Goal: Task Accomplishment & Management: Manage account settings

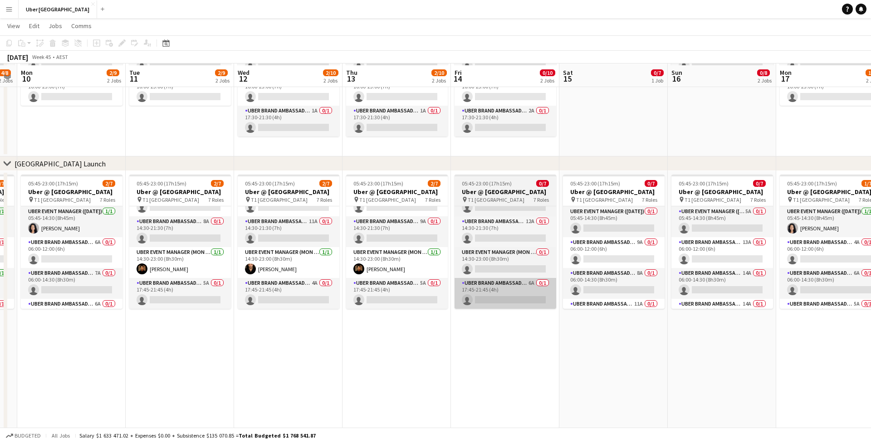
scroll to position [105, 0]
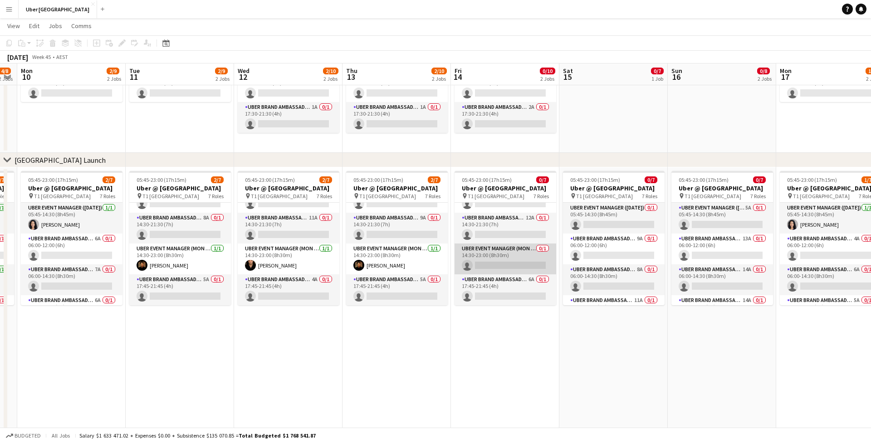
click at [489, 256] on app-card-role "UBER Event Manager (Mon - Fri) 0/1 14:30-23:00 (8h30m) single-neutral-actions" at bounding box center [506, 259] width 102 height 31
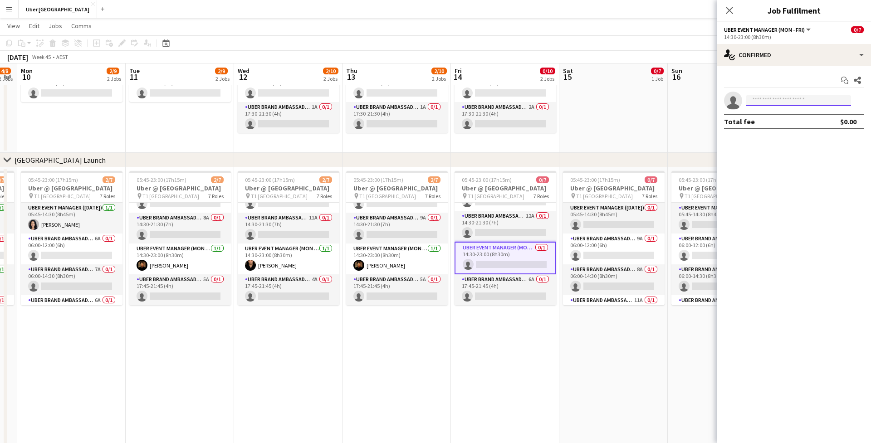
click at [769, 101] on input at bounding box center [798, 100] width 105 height 11
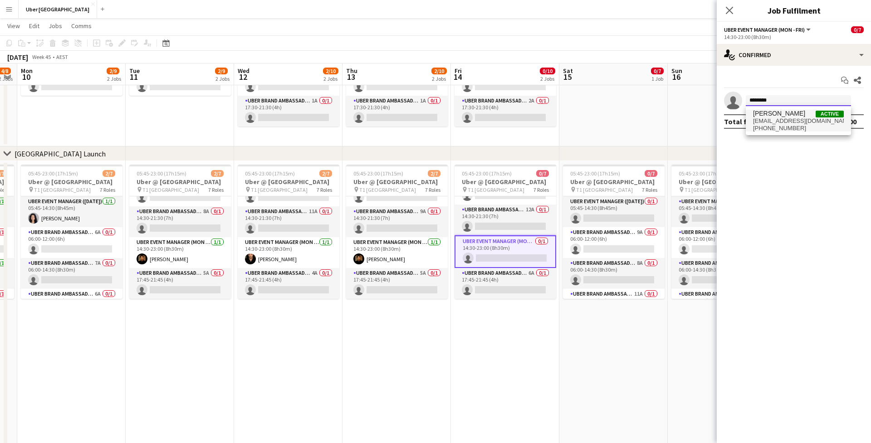
type input "********"
click at [775, 126] on span "+610404195875" at bounding box center [798, 128] width 91 height 7
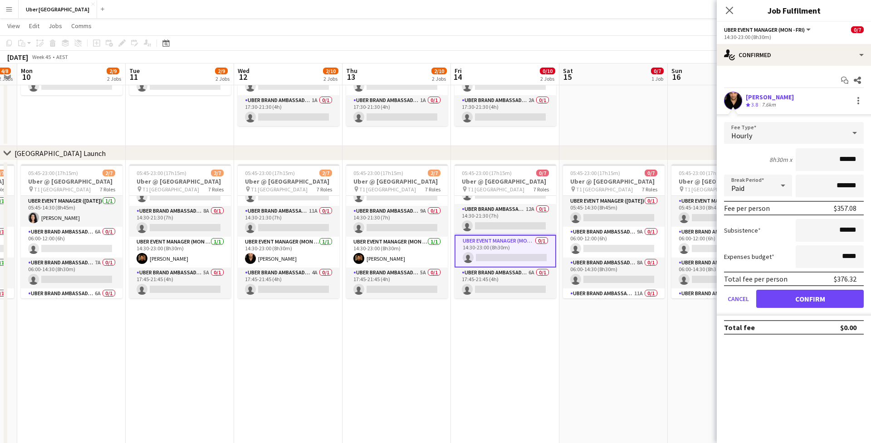
click at [827, 298] on button "Confirm" at bounding box center [810, 299] width 108 height 18
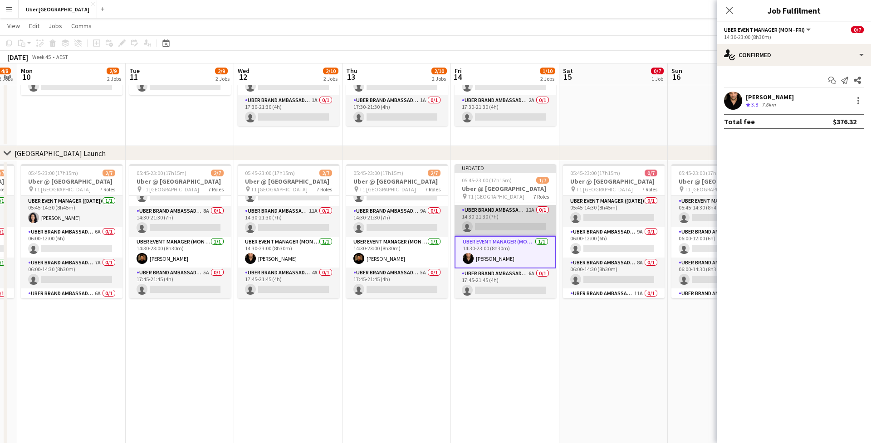
click at [494, 220] on app-card-role "UBER Brand Ambassador (Mon - Fri) 12A 0/1 14:30-21:30 (7h) single-neutral-actio…" at bounding box center [506, 220] width 102 height 31
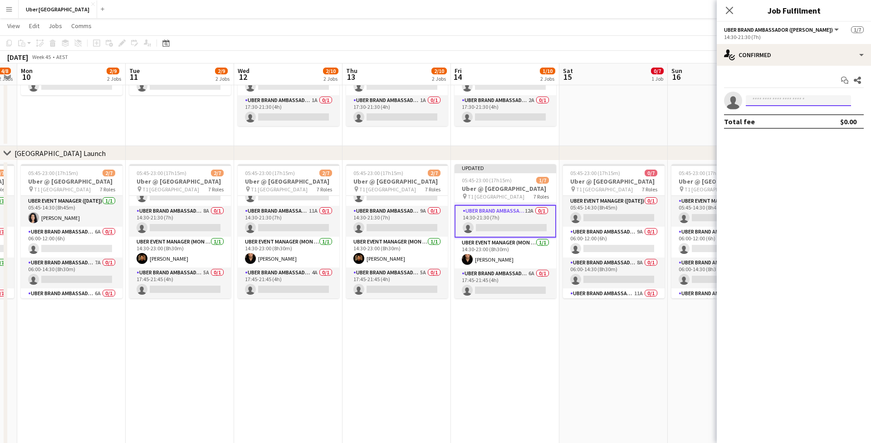
click at [762, 100] on input at bounding box center [798, 100] width 105 height 11
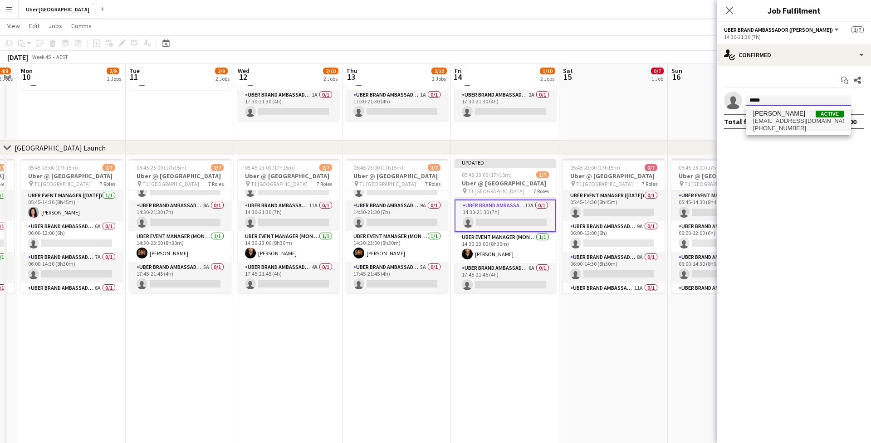
type input "*****"
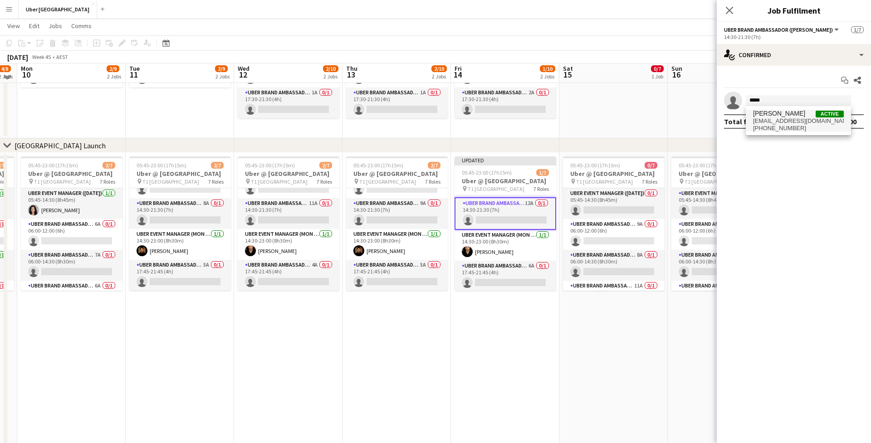
click at [778, 115] on span "[PERSON_NAME]" at bounding box center [779, 114] width 52 height 8
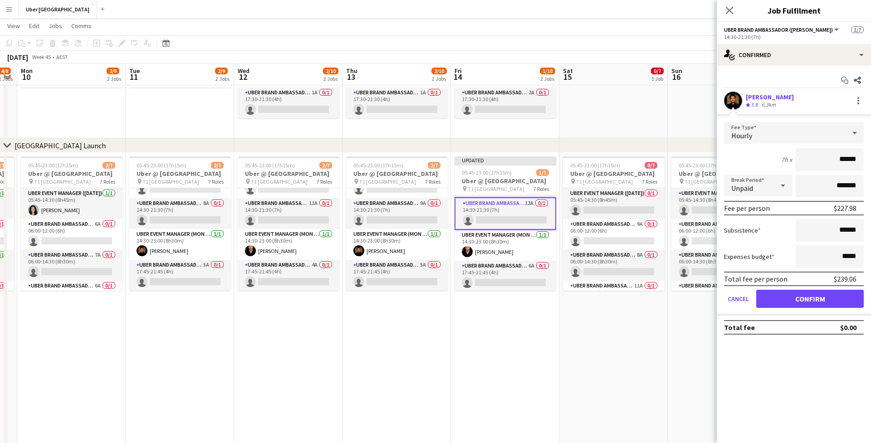
drag, startPoint x: 810, startPoint y: 294, endPoint x: 798, endPoint y: 289, distance: 12.8
click at [810, 294] on button "Confirm" at bounding box center [810, 299] width 108 height 18
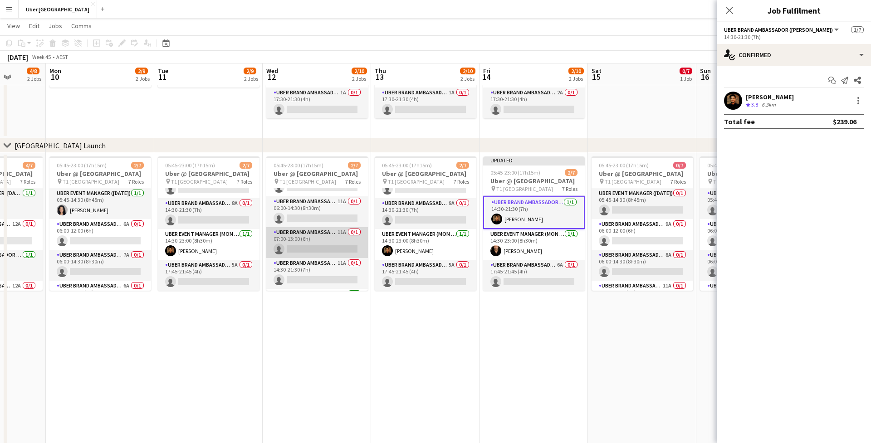
scroll to position [53, 0]
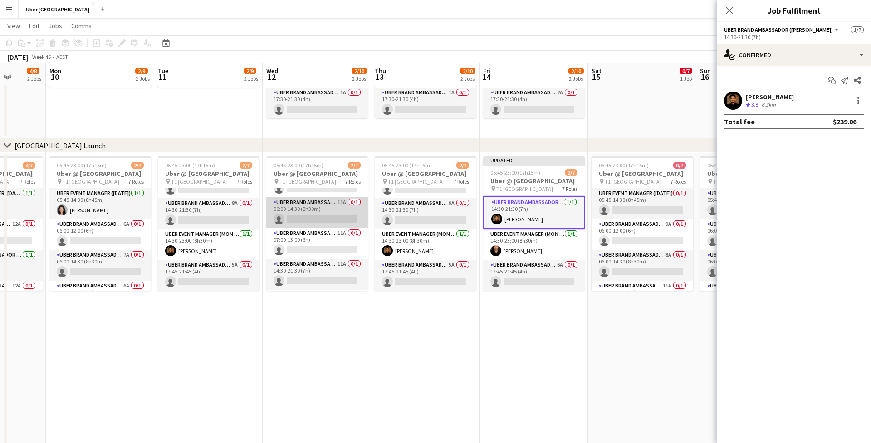
click at [304, 218] on app-card-role "UBER Brand Ambassador (Mon - Fri) 11A 0/1 06:00-14:30 (8h30m) single-neutral-ac…" at bounding box center [317, 212] width 102 height 31
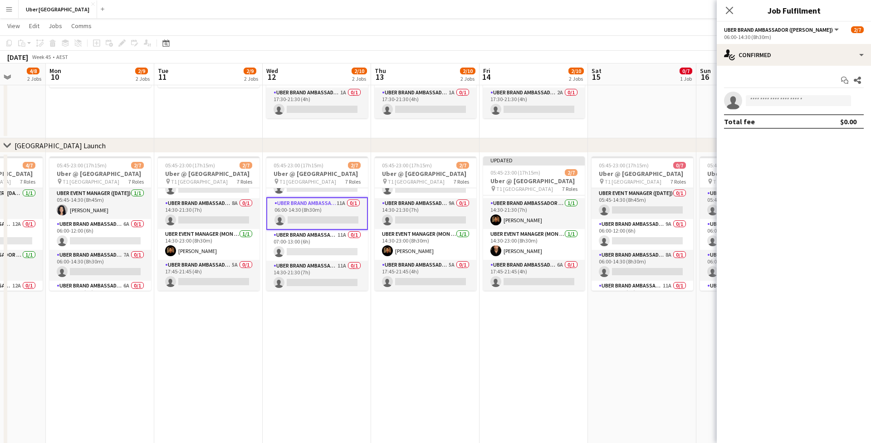
scroll to position [129, 0]
click at [793, 103] on input at bounding box center [798, 100] width 105 height 11
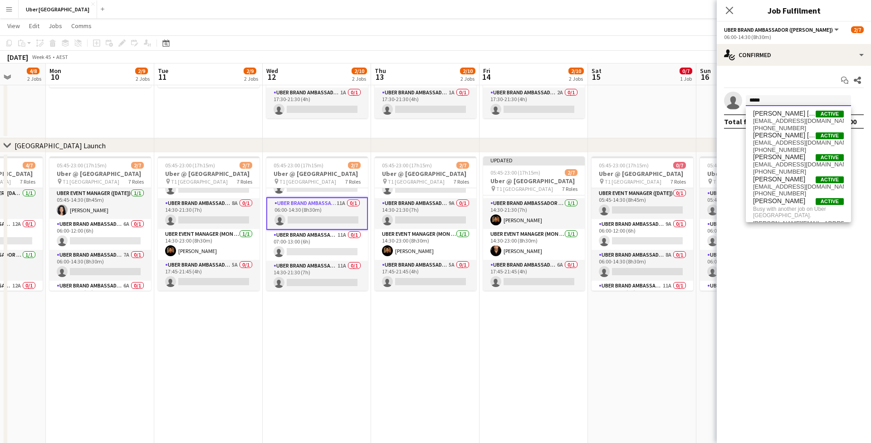
type input "*****"
drag, startPoint x: 793, startPoint y: 103, endPoint x: 799, endPoint y: 140, distance: 36.8
click at [799, 140] on span "mariamonteiro@outlook.com.au" at bounding box center [798, 142] width 91 height 7
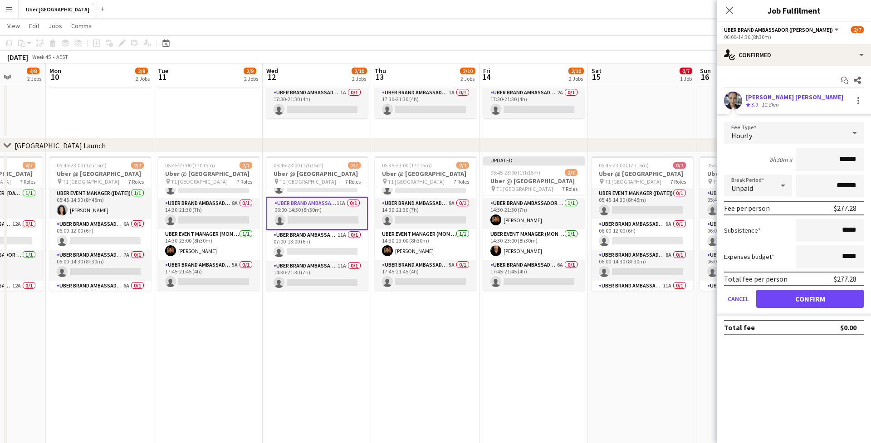
click at [803, 298] on button "Confirm" at bounding box center [810, 299] width 108 height 18
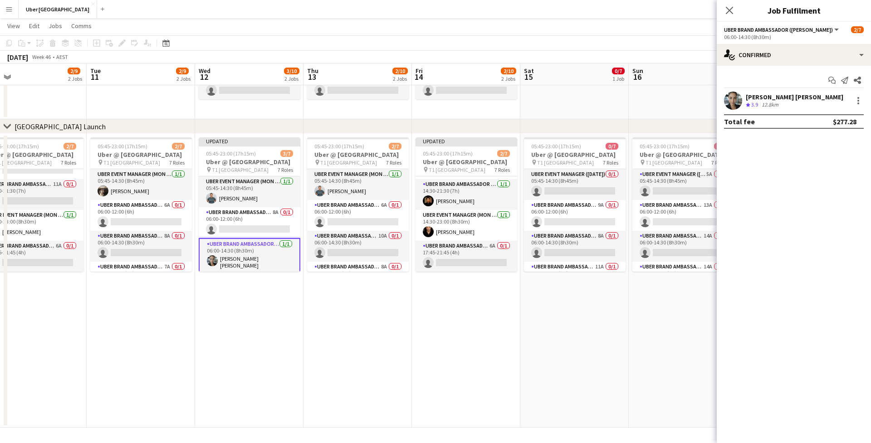
scroll to position [0, 351]
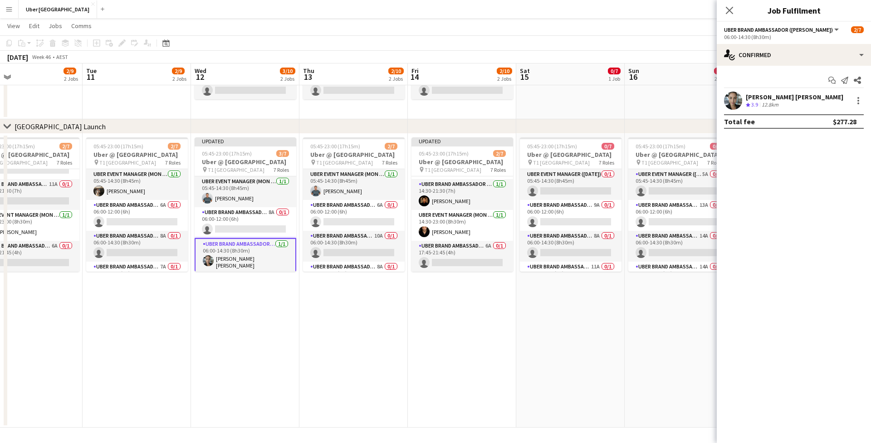
drag, startPoint x: 457, startPoint y: 279, endPoint x: 393, endPoint y: 279, distance: 64.4
click at [393, 279] on app-calendar-viewport "Fri 7 2/10 2 Jobs Sat 8 2/7 1 Job Sun 9 4/8 2 Jobs Mon 10 2/9 2 Jobs Tue 11 2/9…" at bounding box center [435, 162] width 871 height 531
click at [472, 290] on app-date-cell "Updated 05:45-23:00 (17h15m) 2/7 Uber @ T1 Sydney International Airport pin T1 …" at bounding box center [462, 281] width 108 height 294
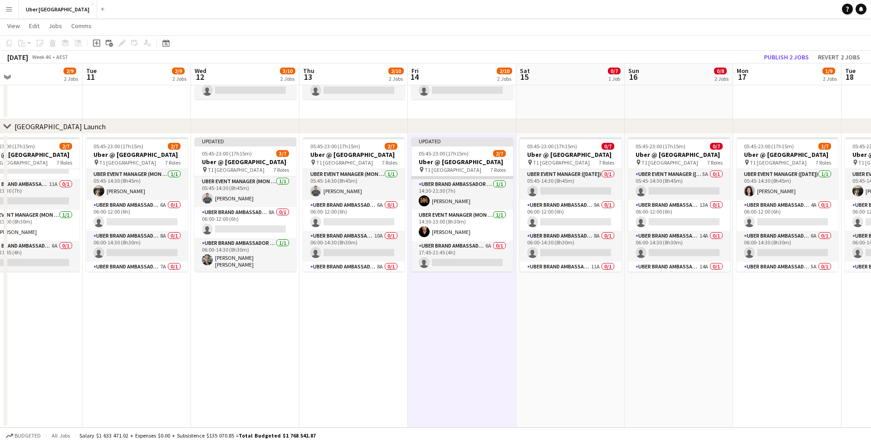
scroll to position [129, 0]
click at [658, 184] on app-card-role "UBER Event Manager (Sunday) 5A 0/1 05:45-14:30 (8h45m) single-neutral-actions" at bounding box center [679, 184] width 102 height 31
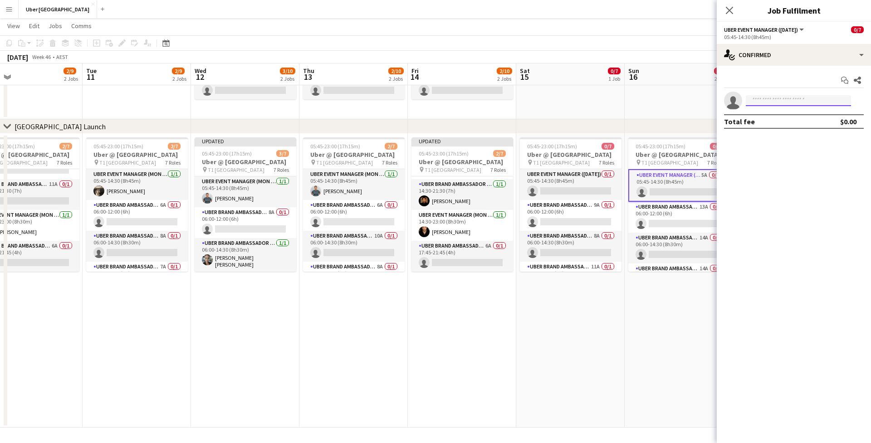
click at [767, 99] on input at bounding box center [798, 100] width 105 height 11
type input "*******"
click at [771, 116] on span "[PERSON_NAME]" at bounding box center [779, 114] width 52 height 8
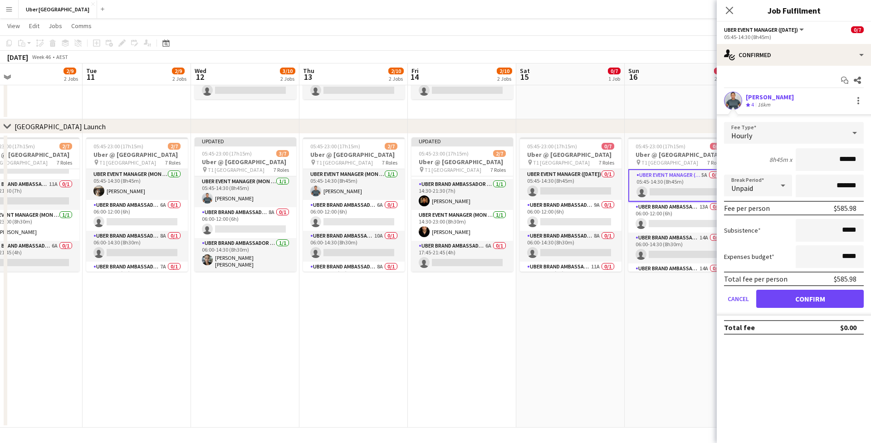
drag, startPoint x: 826, startPoint y: 295, endPoint x: 817, endPoint y: 289, distance: 10.7
click at [826, 294] on button "Confirm" at bounding box center [810, 299] width 108 height 18
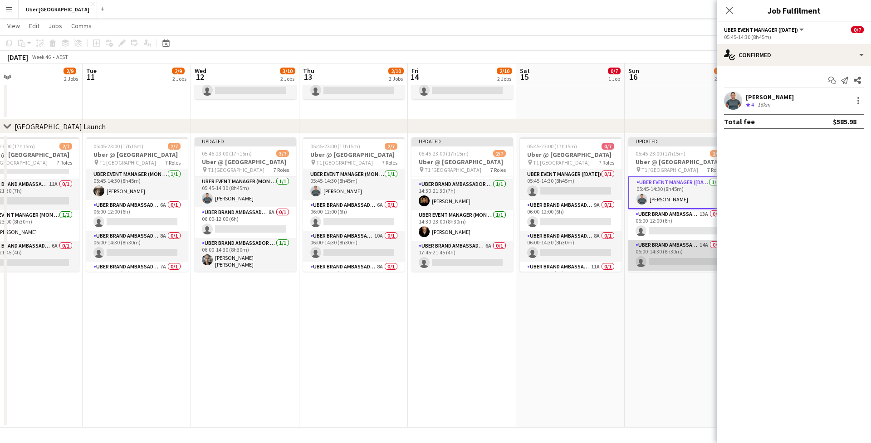
click at [683, 256] on app-card-role "UBER Brand Ambassador (Sunday) 14A 0/1 06:00-14:30 (8h30m) single-neutral-actio…" at bounding box center [679, 255] width 102 height 31
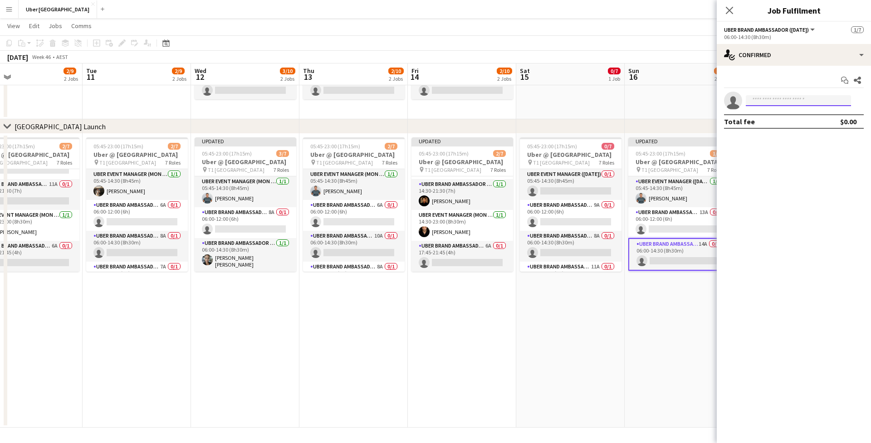
click at [752, 103] on input at bounding box center [798, 100] width 105 height 11
type input "****"
click at [763, 119] on span "prathameshy930@gmail.com" at bounding box center [798, 120] width 91 height 7
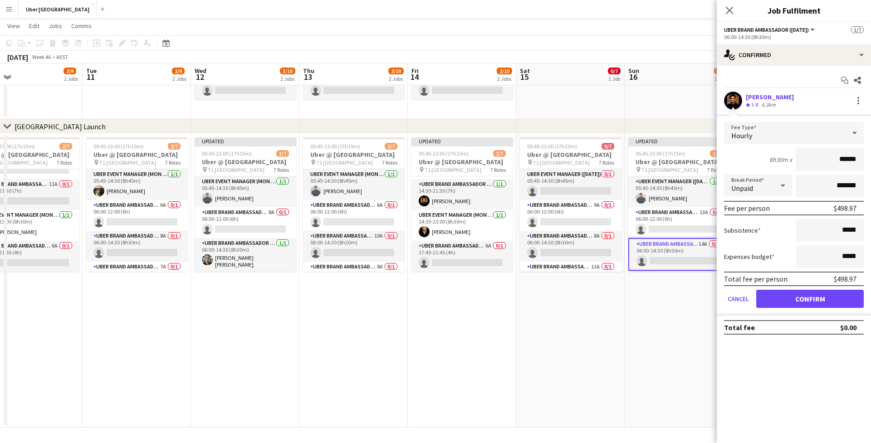
click at [823, 294] on button "Confirm" at bounding box center [810, 299] width 108 height 18
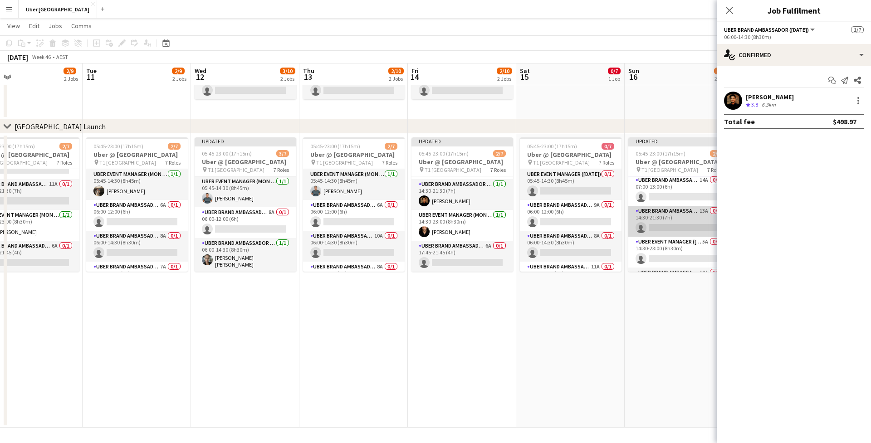
scroll to position [100, 0]
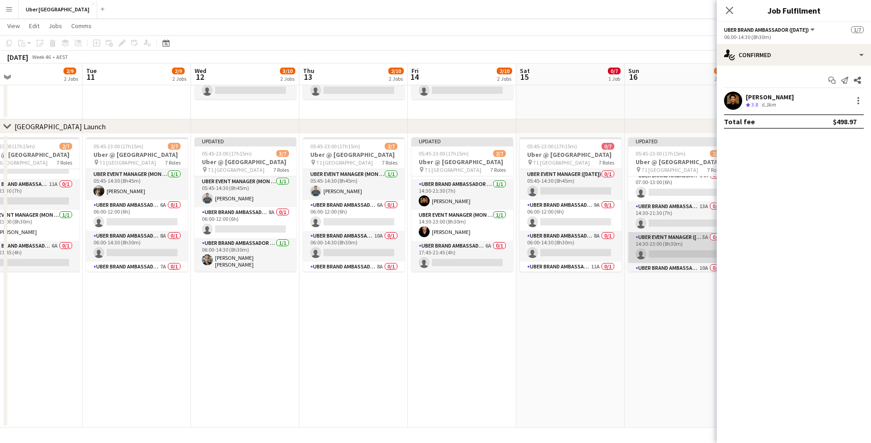
click at [666, 250] on app-card-role "UBER Event Manager (Sunday) 5A 0/1 14:30-23:00 (8h30m) single-neutral-actions" at bounding box center [679, 247] width 102 height 31
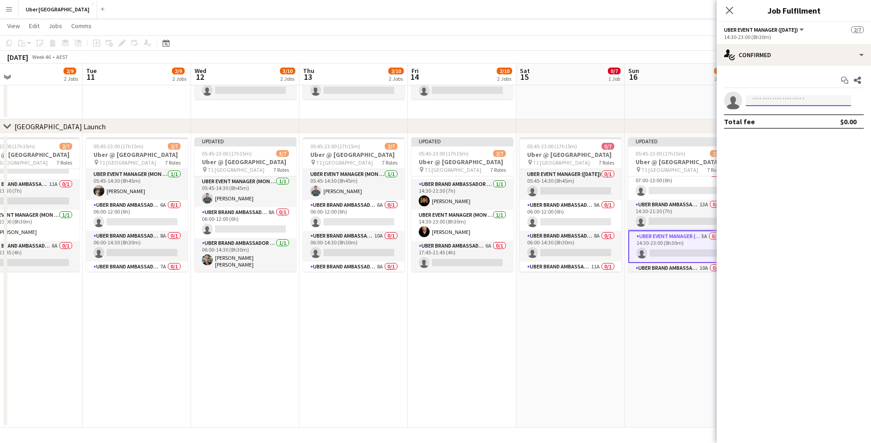
click at [769, 101] on input at bounding box center [798, 100] width 105 height 11
type input "*"
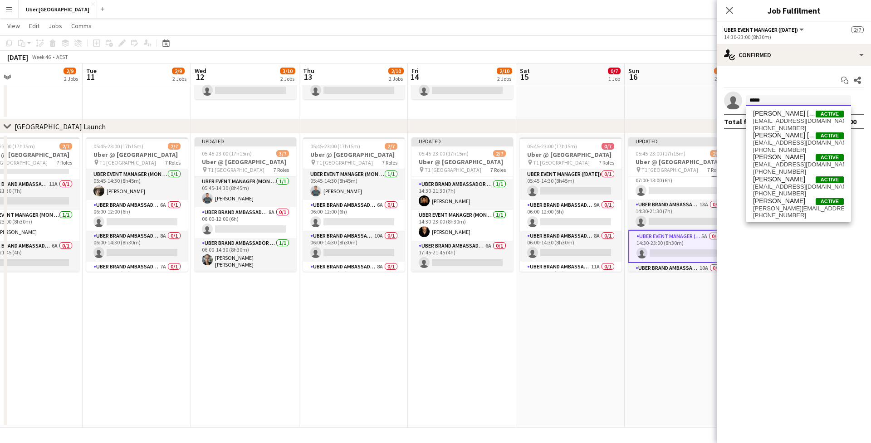
type input "*****"
drag, startPoint x: 777, startPoint y: 109, endPoint x: 784, endPoint y: 137, distance: 28.9
click at [784, 137] on span "[PERSON_NAME] [PERSON_NAME]" at bounding box center [784, 136] width 63 height 8
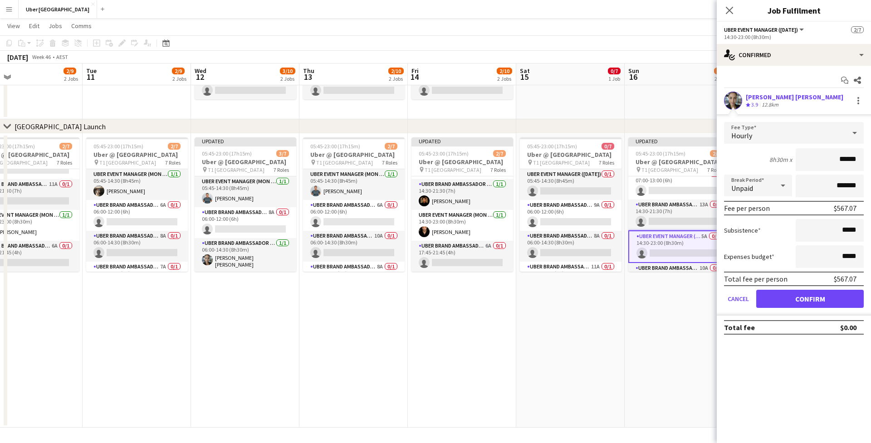
click at [803, 303] on button "Confirm" at bounding box center [810, 299] width 108 height 18
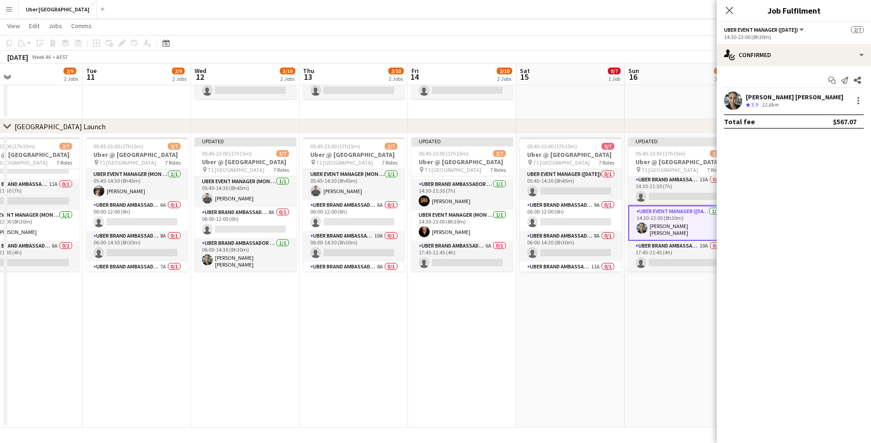
scroll to position [133, 0]
click at [661, 190] on app-card-role "UBER Brand Ambassador (Sunday) 13A 0/1 14:30-21:30 (7h) single-neutral-actions" at bounding box center [679, 190] width 102 height 31
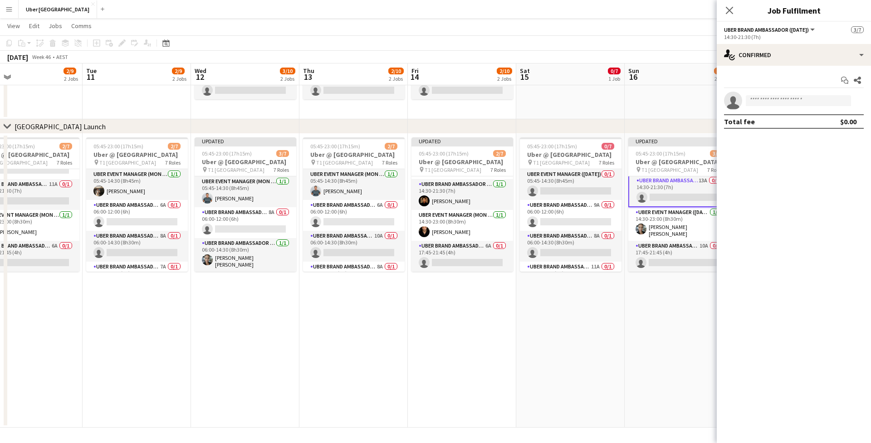
scroll to position [131, 0]
click at [766, 102] on input at bounding box center [798, 100] width 105 height 11
type input "********"
click at [786, 122] on span "lucalogiacco@hotmail.com" at bounding box center [798, 120] width 91 height 7
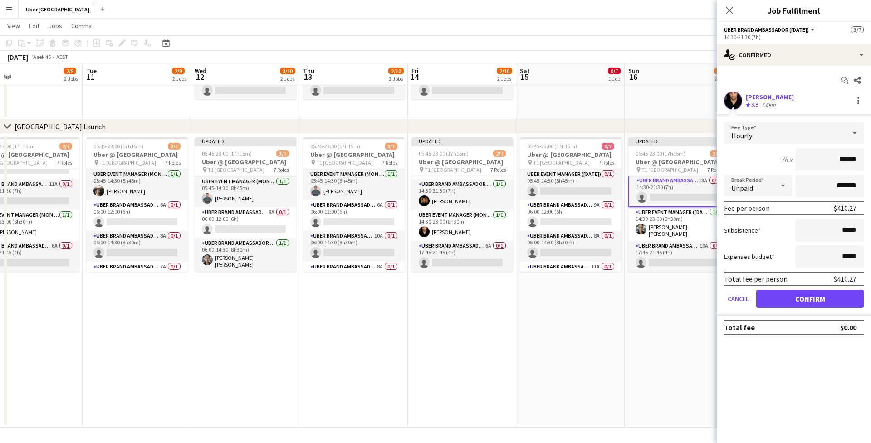
click at [812, 294] on button "Confirm" at bounding box center [810, 299] width 108 height 18
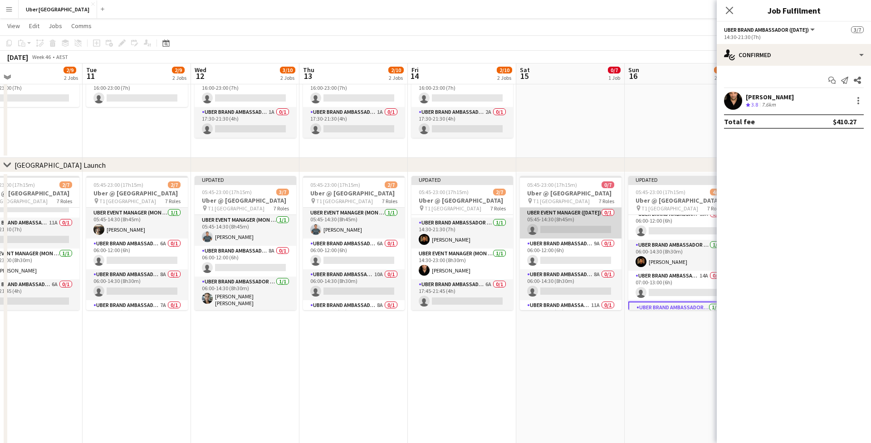
scroll to position [99, 0]
drag, startPoint x: 731, startPoint y: 12, endPoint x: 728, endPoint y: 39, distance: 26.5
click at [731, 12] on icon at bounding box center [729, 10] width 7 height 7
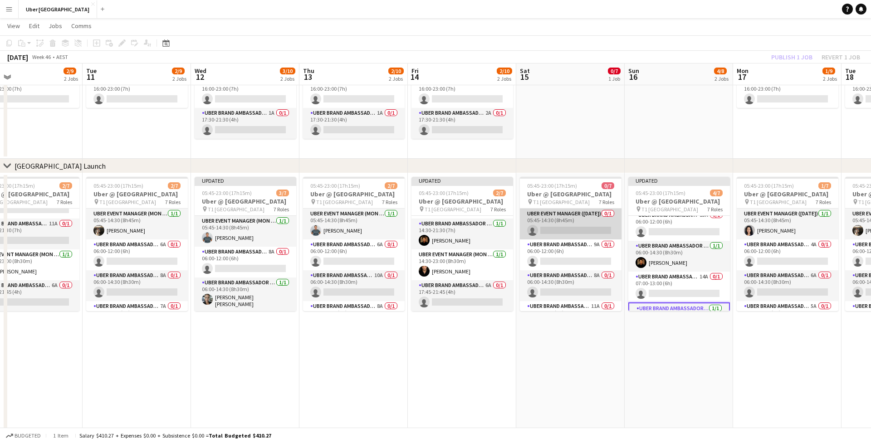
scroll to position [0, 0]
click at [555, 227] on app-card-role "UBER Event Manager (Saturday) 0/1 05:45-14:30 (8h45m) single-neutral-actions" at bounding box center [571, 224] width 102 height 31
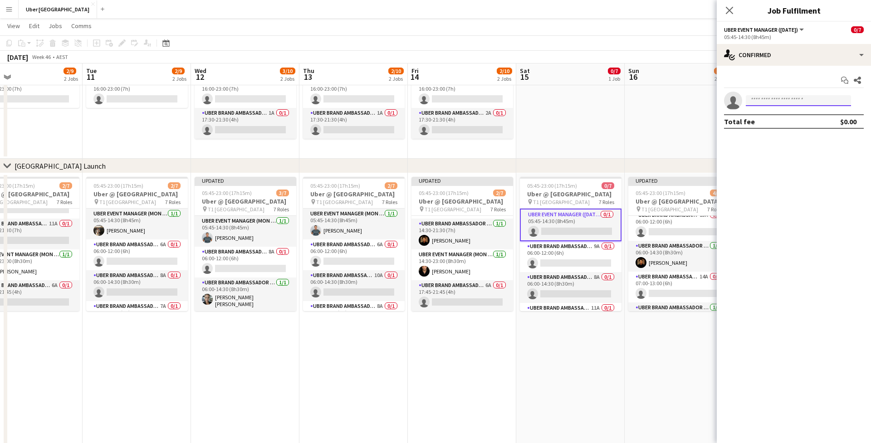
click at [798, 103] on input at bounding box center [798, 100] width 105 height 11
type input "**********"
drag, startPoint x: 798, startPoint y: 103, endPoint x: 800, endPoint y: 115, distance: 12.5
click at [800, 115] on span "[PERSON_NAME] [PERSON_NAME]" at bounding box center [784, 114] width 63 height 8
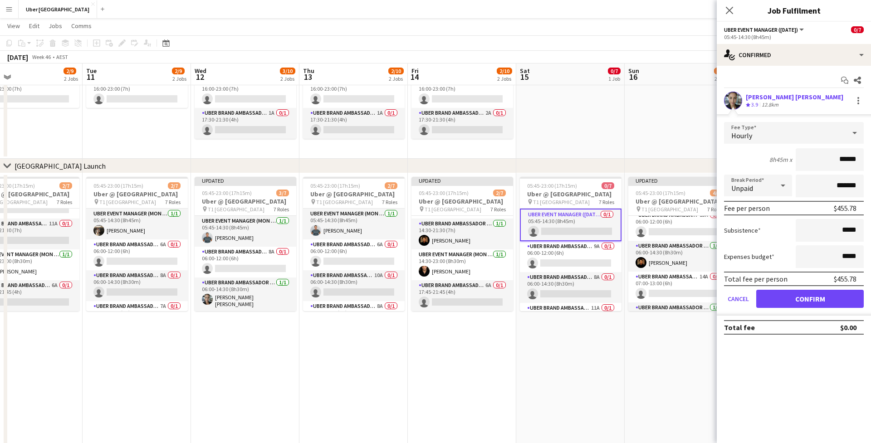
click at [813, 303] on button "Confirm" at bounding box center [810, 299] width 108 height 18
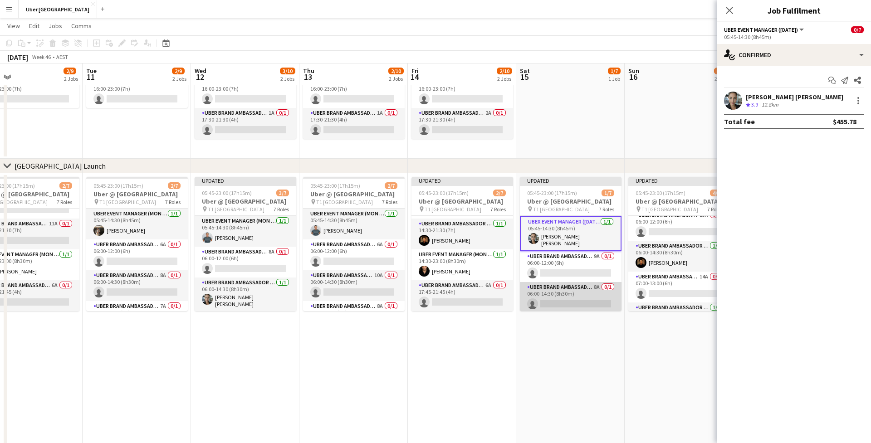
click at [571, 297] on app-card-role "UBER Brand Ambassador (Saturday) 8A 0/1 06:00-14:30 (8h30m) single-neutral-acti…" at bounding box center [571, 297] width 102 height 31
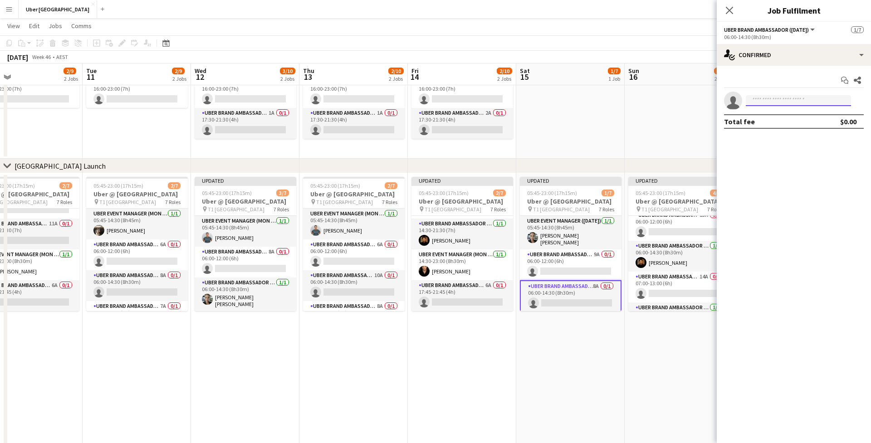
click at [780, 103] on input at bounding box center [798, 100] width 105 height 11
type input "*******"
drag, startPoint x: 783, startPoint y: 113, endPoint x: 786, endPoint y: 119, distance: 6.3
click at [786, 119] on span "m.ranford@gmail.com" at bounding box center [798, 120] width 91 height 7
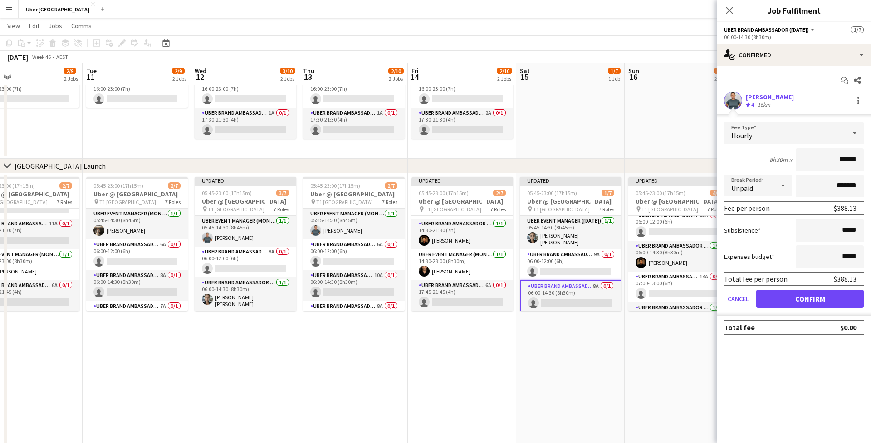
click at [821, 299] on button "Confirm" at bounding box center [810, 299] width 108 height 18
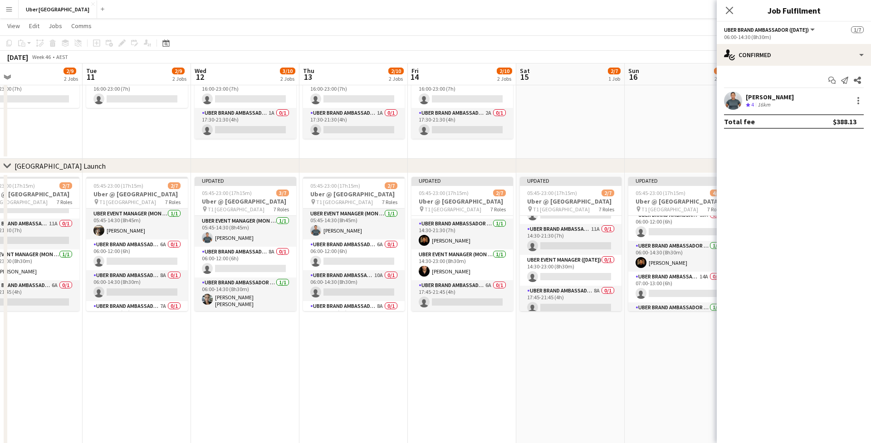
scroll to position [121, 0]
click at [569, 267] on app-card-role "UBER Event Manager (Saturday) 0/1 14:30-23:00 (8h30m) single-neutral-actions" at bounding box center [571, 269] width 102 height 31
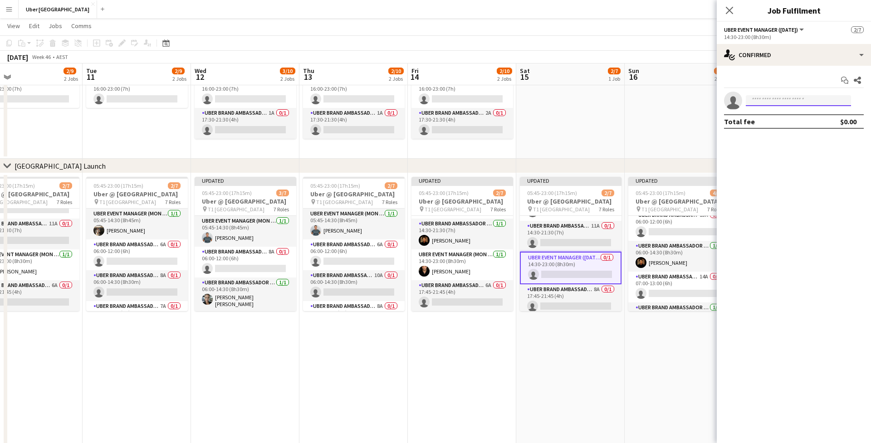
click at [755, 102] on input at bounding box center [798, 100] width 105 height 11
type input "********"
click at [768, 122] on span "lucalogiacco@hotmail.com" at bounding box center [798, 120] width 91 height 7
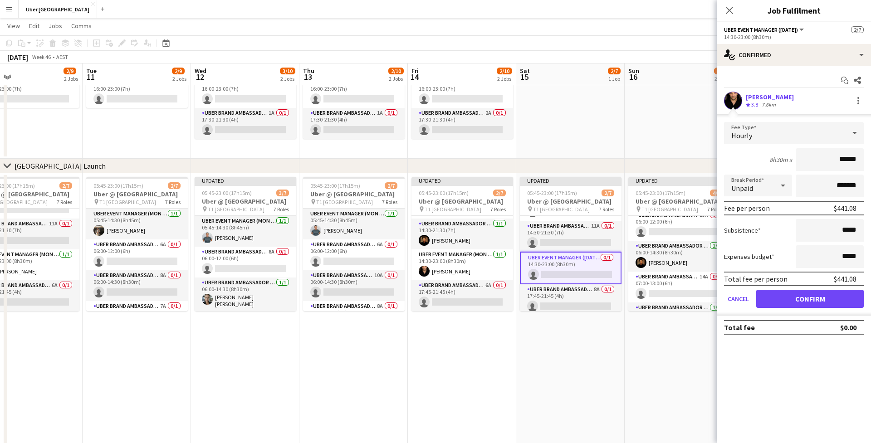
click at [803, 299] on button "Confirm" at bounding box center [810, 299] width 108 height 18
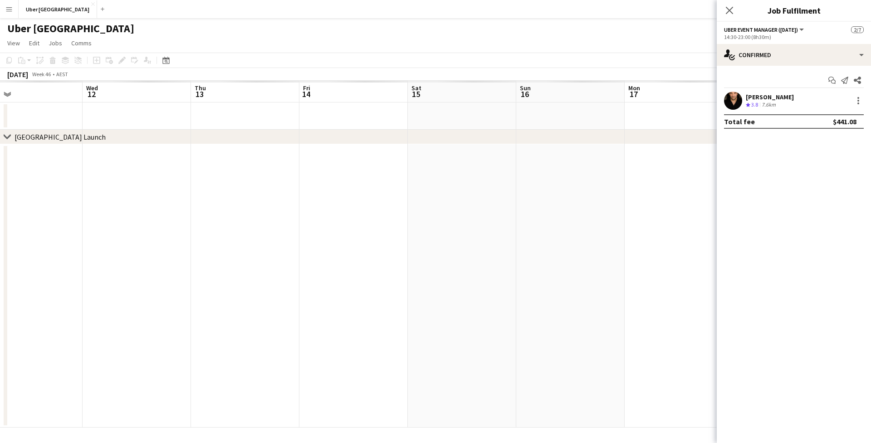
scroll to position [0, 0]
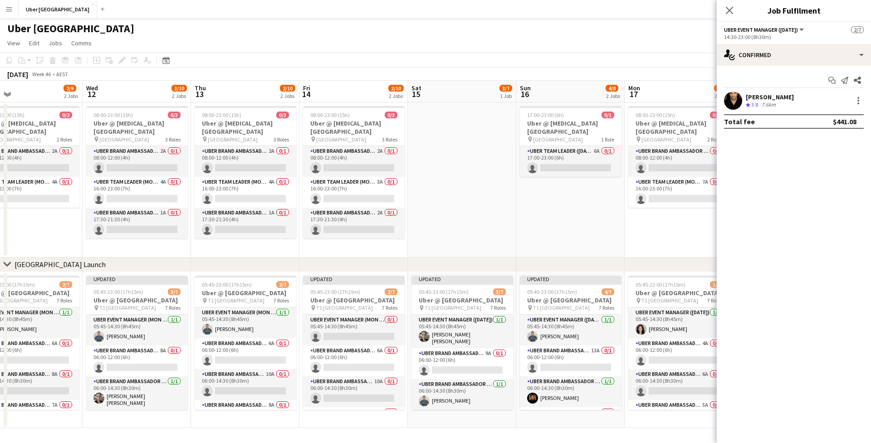
drag, startPoint x: 731, startPoint y: 14, endPoint x: 726, endPoint y: 20, distance: 7.4
click at [731, 14] on icon "Close pop-in" at bounding box center [729, 10] width 7 height 7
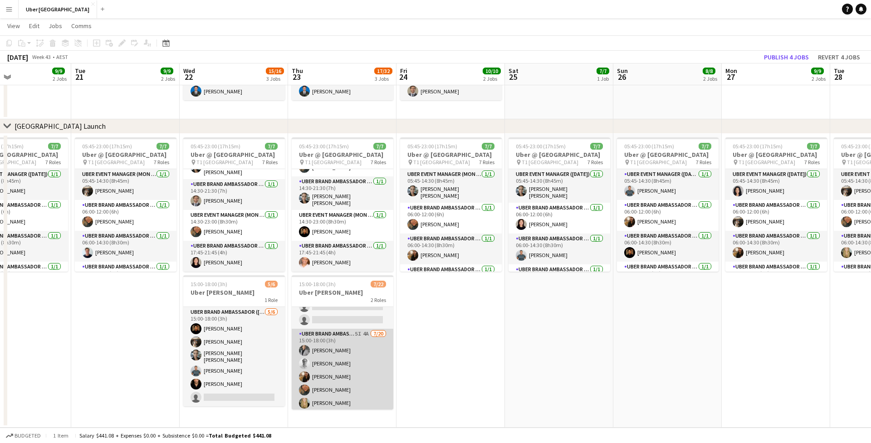
scroll to position [17, 0]
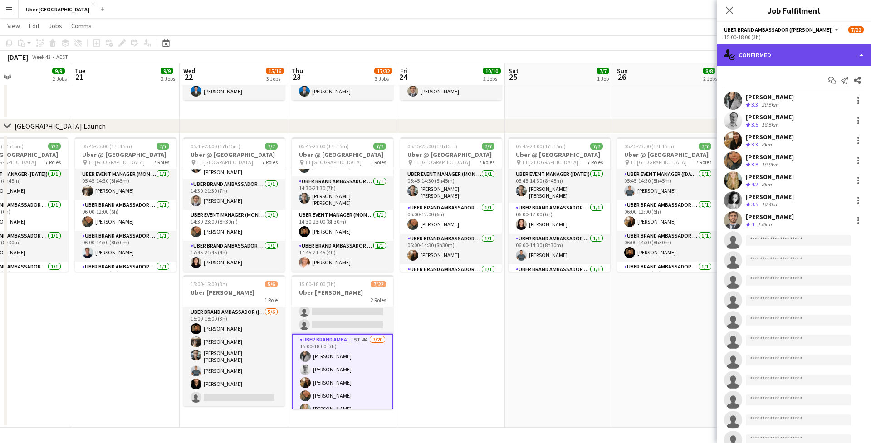
click at [773, 57] on div "single-neutral-actions-check-2 Confirmed" at bounding box center [794, 55] width 154 height 22
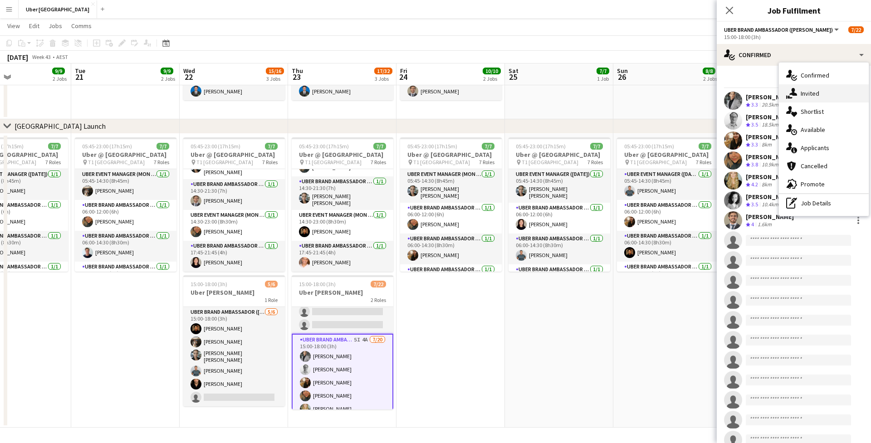
click at [801, 97] on span "Invited" at bounding box center [810, 93] width 19 height 8
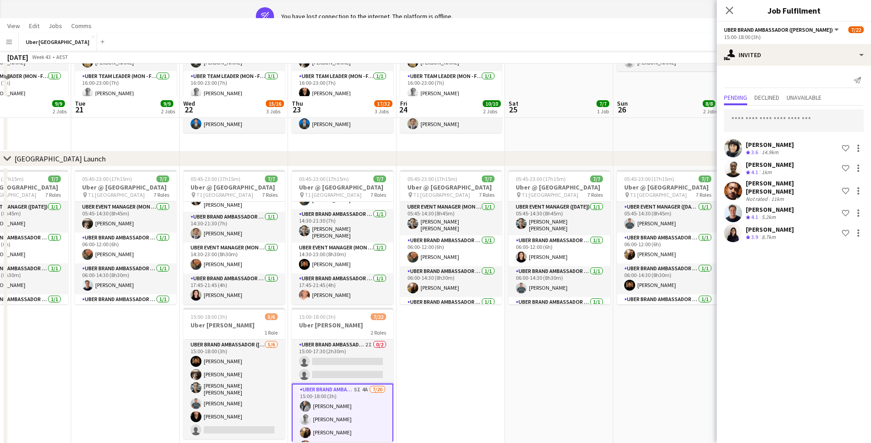
scroll to position [0, 0]
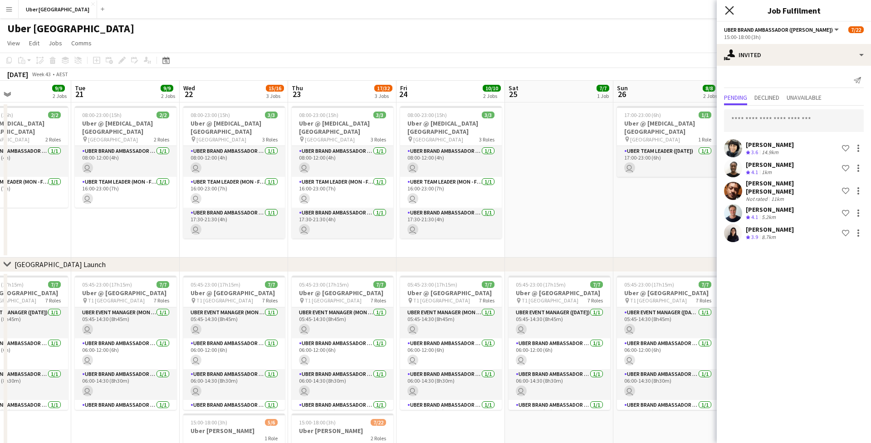
click at [727, 13] on icon at bounding box center [729, 10] width 9 height 9
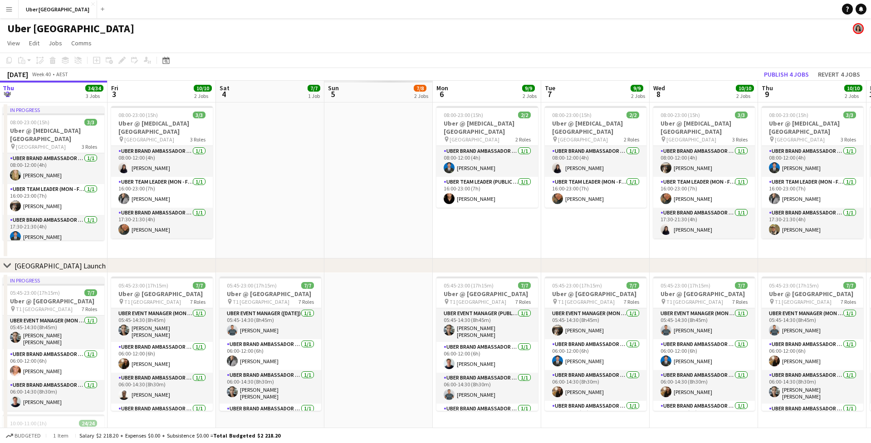
scroll to position [0, 217]
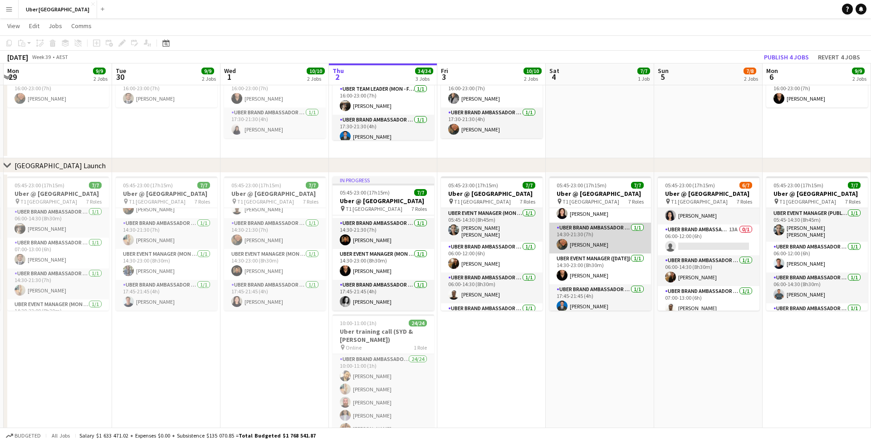
scroll to position [113, 0]
